Goal: Task Accomplishment & Management: Use online tool/utility

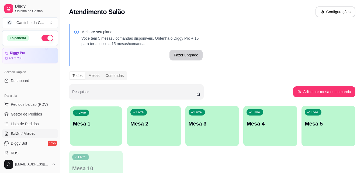
click at [97, 129] on div "Livre Mesa 1" at bounding box center [96, 122] width 52 height 33
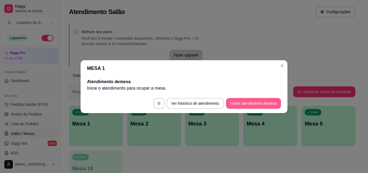
click at [243, 104] on button "Iniciar atendimento de mesa" at bounding box center [253, 103] width 55 height 11
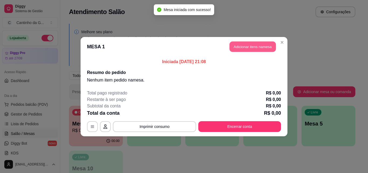
click at [254, 48] on button "Adicionar itens na mesa" at bounding box center [253, 46] width 46 height 11
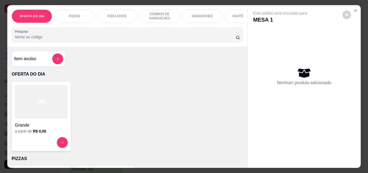
click at [234, 16] on p "PASTÉIS (14cm)" at bounding box center [245, 16] width 24 height 4
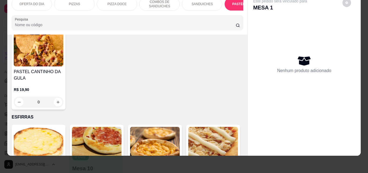
scroll to position [901, 0]
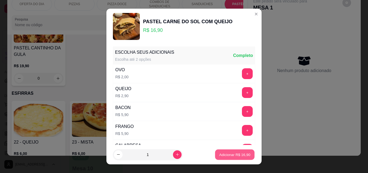
click at [241, 153] on p "Adicionar R$ 16,90" at bounding box center [234, 154] width 31 height 5
type input "1"
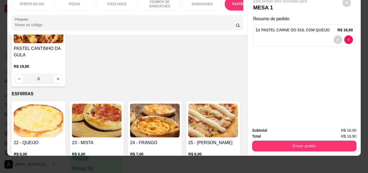
click at [164, 1] on p "COMBOS DE SANDUICHES" at bounding box center [159, 4] width 31 height 9
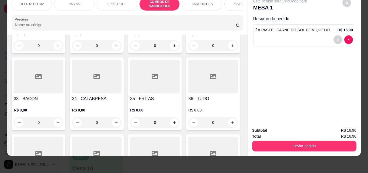
scroll to position [439, 0]
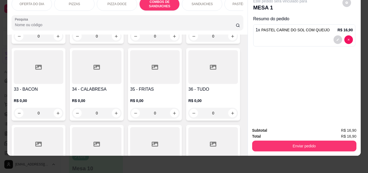
click at [63, 114] on div "0" at bounding box center [39, 113] width 50 height 11
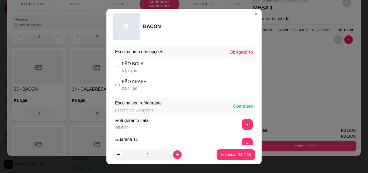
click at [115, 84] on input "" at bounding box center [117, 85] width 4 height 4
radio input "true"
click at [232, 157] on p "Adicionar R$ 21,90" at bounding box center [235, 154] width 32 height 5
type input "1"
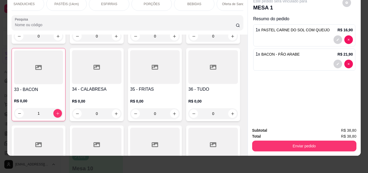
scroll to position [0, 0]
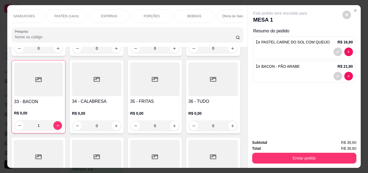
click at [193, 12] on div "BEBIDAS" at bounding box center [194, 15] width 40 height 13
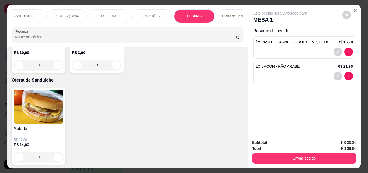
scroll to position [14, 0]
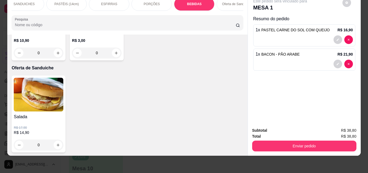
type input "1"
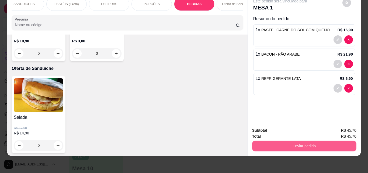
click at [293, 143] on button "Enviar pedido" at bounding box center [304, 145] width 104 height 11
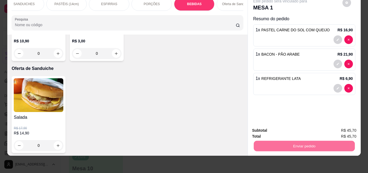
click at [277, 128] on button "Não registrar e enviar pedido" at bounding box center [286, 128] width 54 height 10
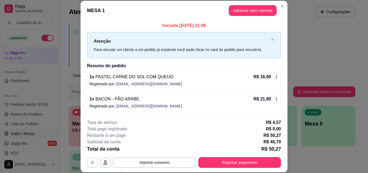
click at [93, 164] on button "button" at bounding box center [92, 162] width 11 height 11
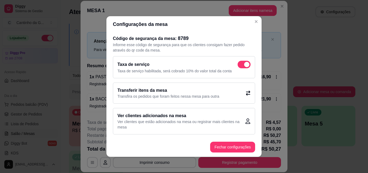
click at [243, 62] on span at bounding box center [244, 65] width 13 height 8
click at [241, 66] on input "checkbox" at bounding box center [240, 68] width 4 height 4
checkbox input "false"
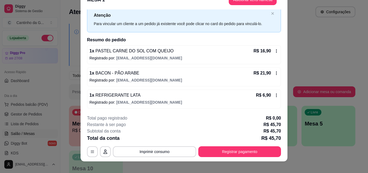
scroll to position [16, 0]
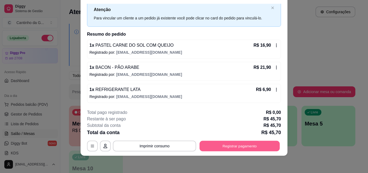
click at [224, 143] on button "Registrar pagamento" at bounding box center [240, 145] width 80 height 11
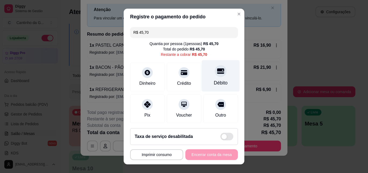
click at [217, 76] on div "Débito" at bounding box center [221, 76] width 38 height 32
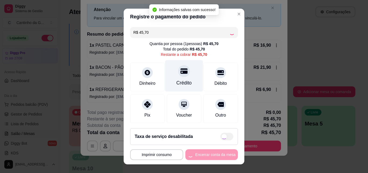
type input "R$ 0,00"
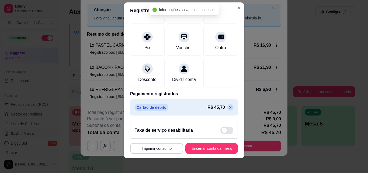
scroll to position [9, 0]
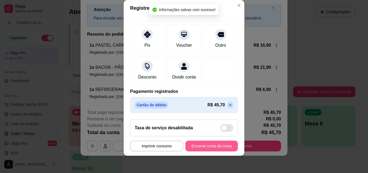
click at [202, 146] on button "Encerrar conta da mesa" at bounding box center [211, 145] width 53 height 11
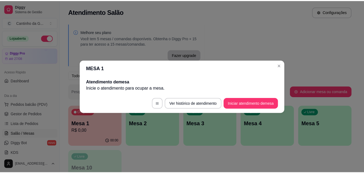
scroll to position [0, 0]
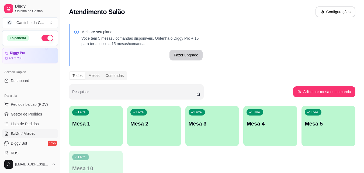
click at [258, 56] on div "Melhore seu plano Você tem 5 mesas / comandas disponíveis. Obtenha o Diggy Pro …" at bounding box center [212, 108] width 304 height 177
click at [19, 112] on span "Gestor de Pedidos" at bounding box center [26, 113] width 31 height 5
